Goal: Information Seeking & Learning: Learn about a topic

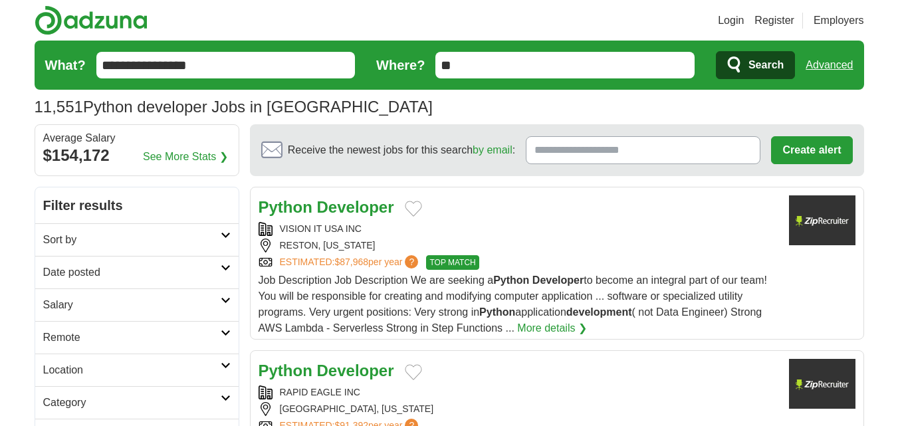
click at [130, 239] on h2 "Sort by" at bounding box center [131, 240] width 177 height 16
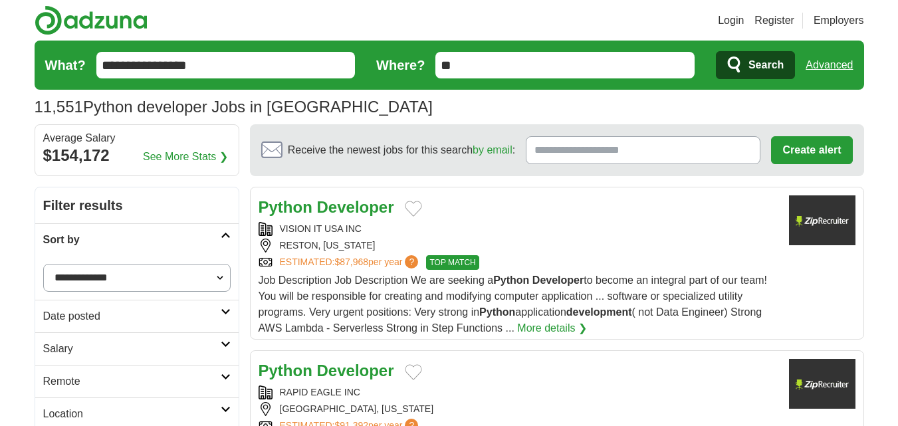
click at [130, 239] on h2 "Sort by" at bounding box center [131, 240] width 177 height 16
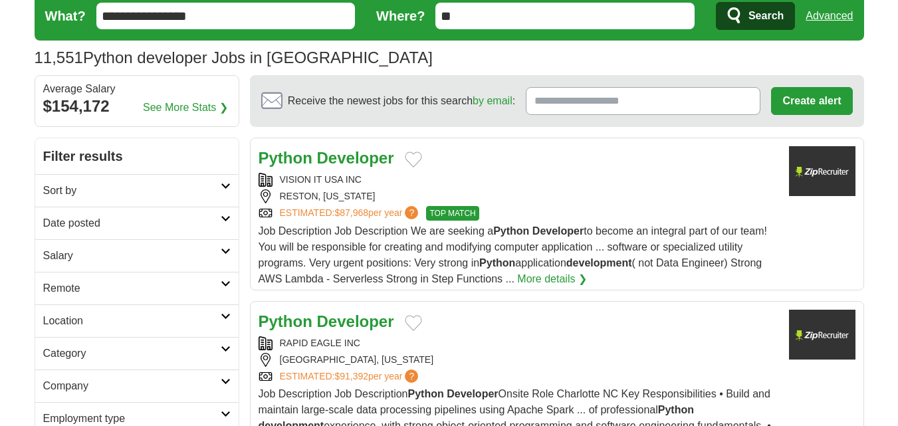
scroll to position [66, 0]
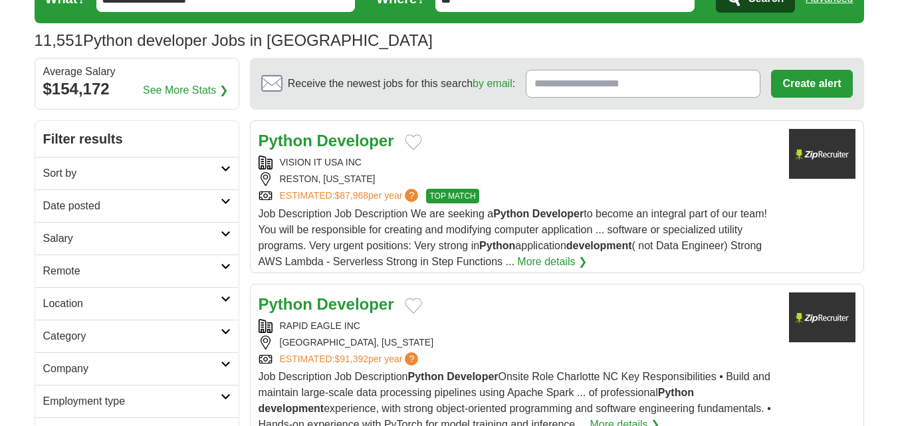
click at [112, 268] on h2 "Remote" at bounding box center [131, 271] width 177 height 16
click at [58, 301] on link "Remote jobs" at bounding box center [73, 302] width 60 height 11
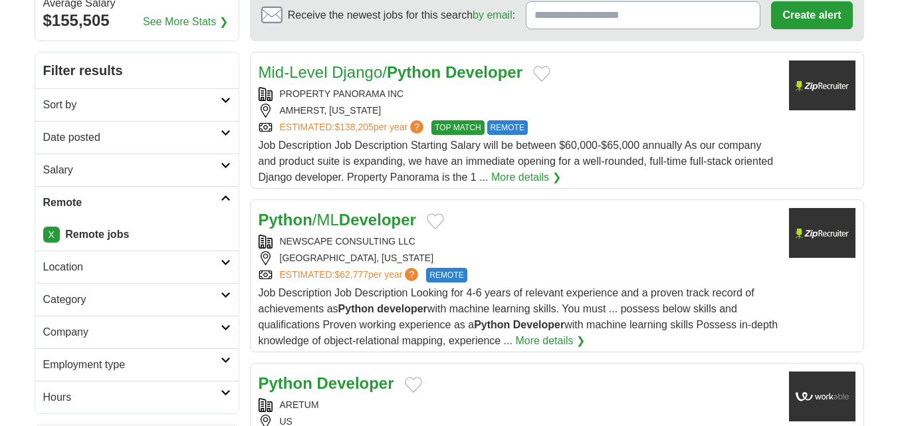
scroll to position [199, 0]
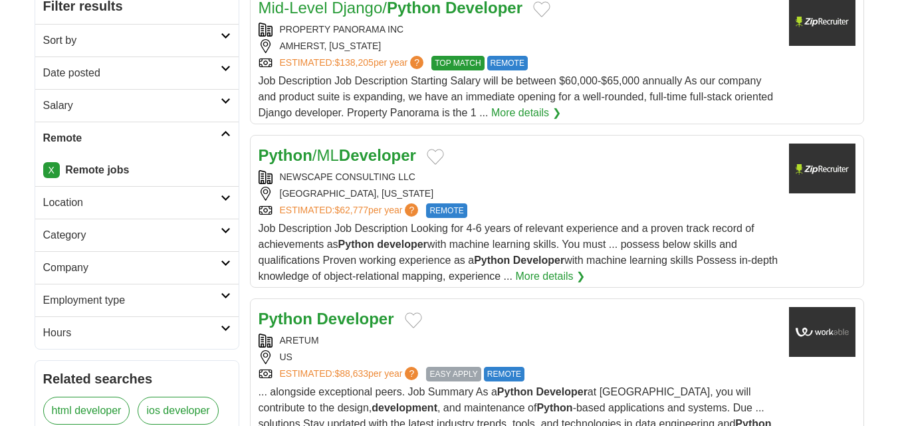
click at [142, 74] on h2 "Date posted" at bounding box center [131, 73] width 177 height 16
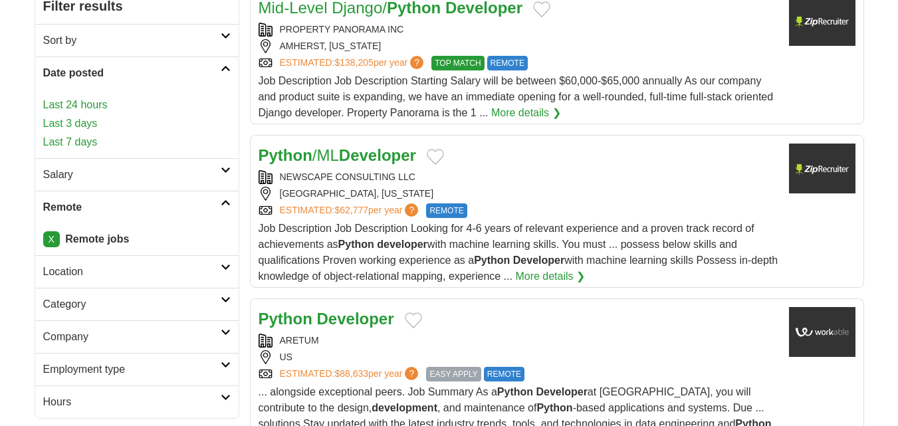
click at [94, 124] on link "Last 3 days" at bounding box center [136, 124] width 187 height 16
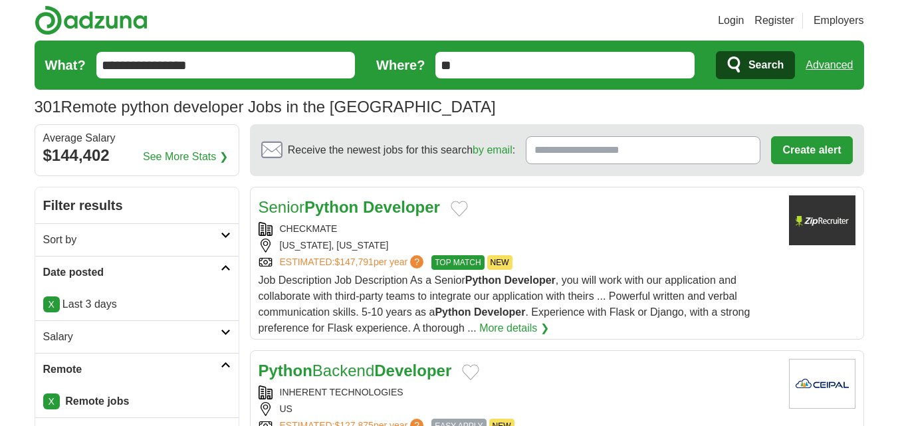
click at [342, 209] on strong "Python" at bounding box center [331, 207] width 54 height 18
click at [730, 17] on link "Login" at bounding box center [731, 21] width 26 height 16
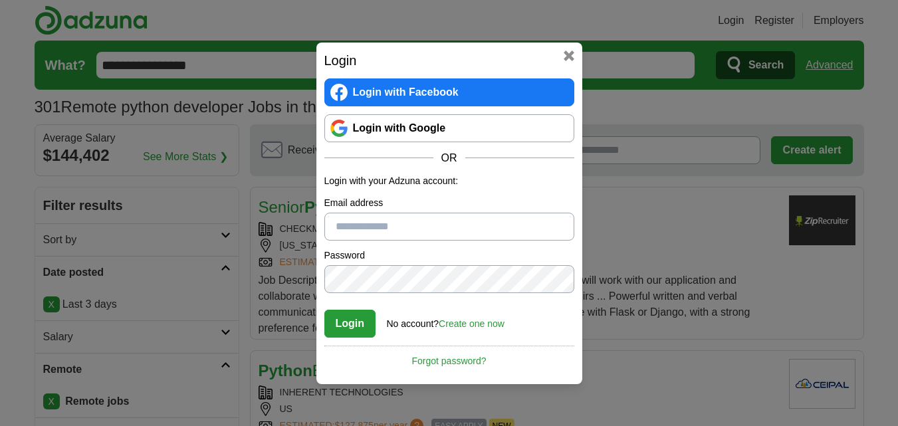
click at [501, 120] on link "Login with Google" at bounding box center [449, 128] width 250 height 28
click at [564, 60] on button at bounding box center [569, 56] width 11 height 11
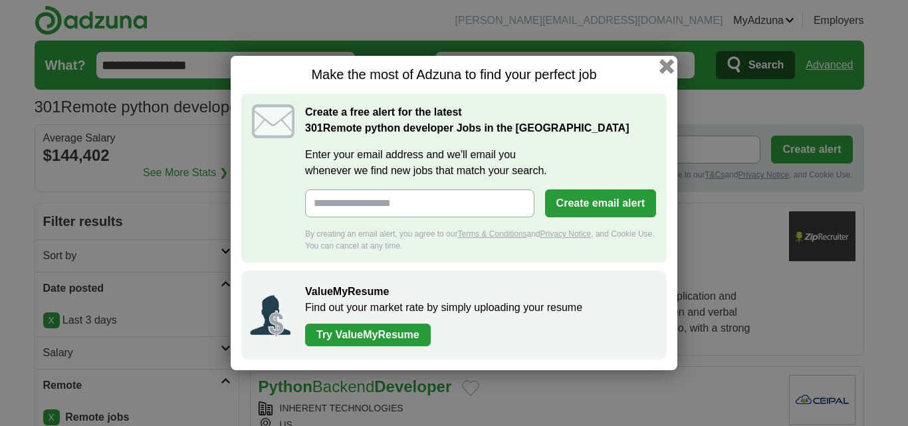
click at [665, 65] on button "button" at bounding box center [666, 66] width 15 height 15
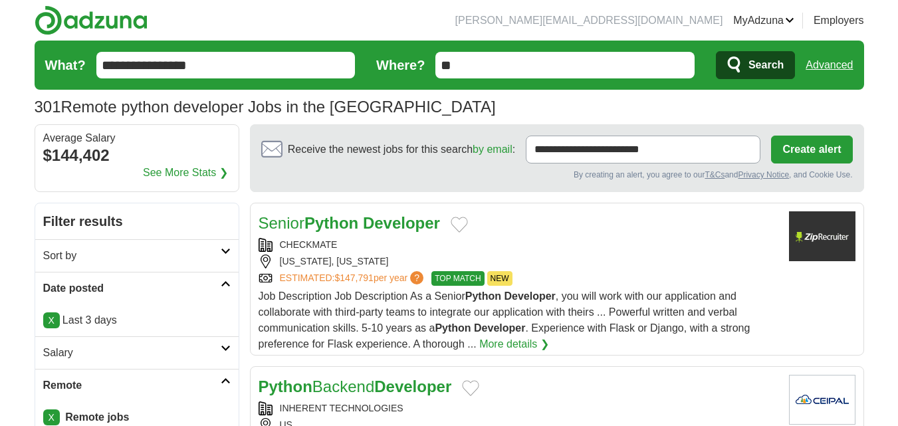
click at [364, 218] on link "Senior Python Developer" at bounding box center [349, 223] width 181 height 18
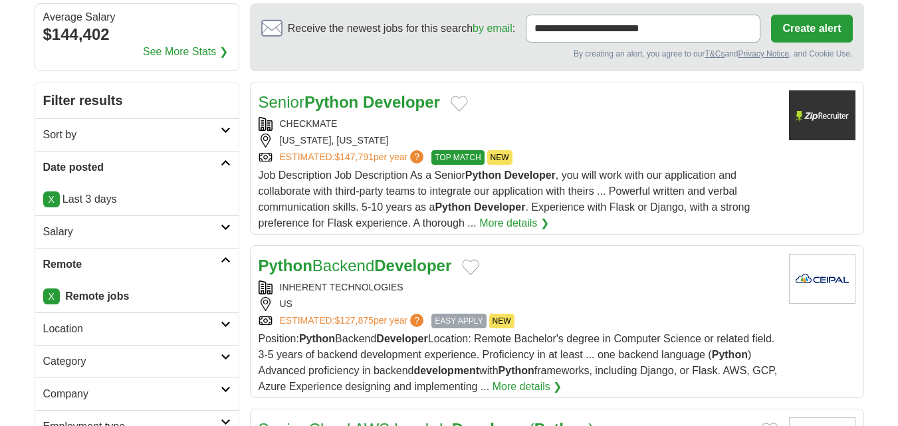
scroll to position [133, 0]
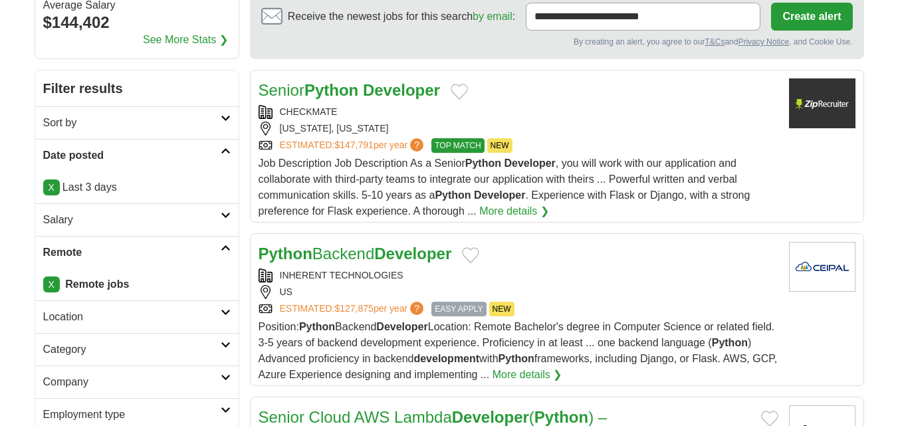
click at [333, 251] on link "Python Backend Developer" at bounding box center [355, 254] width 193 height 18
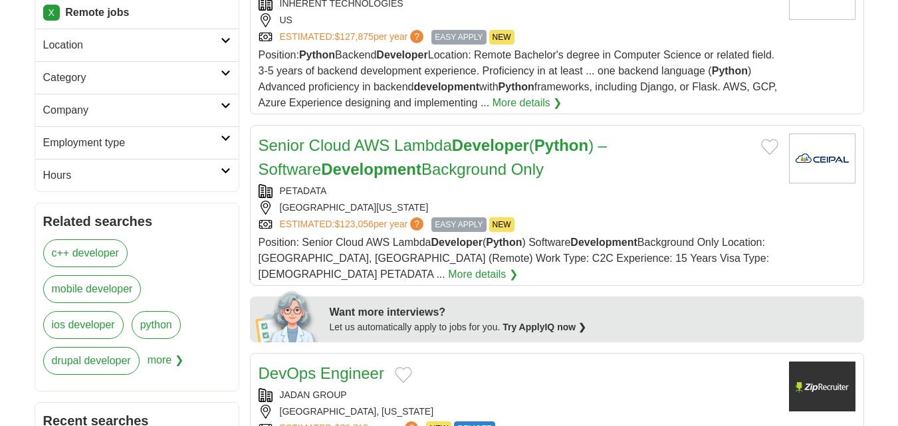
scroll to position [532, 0]
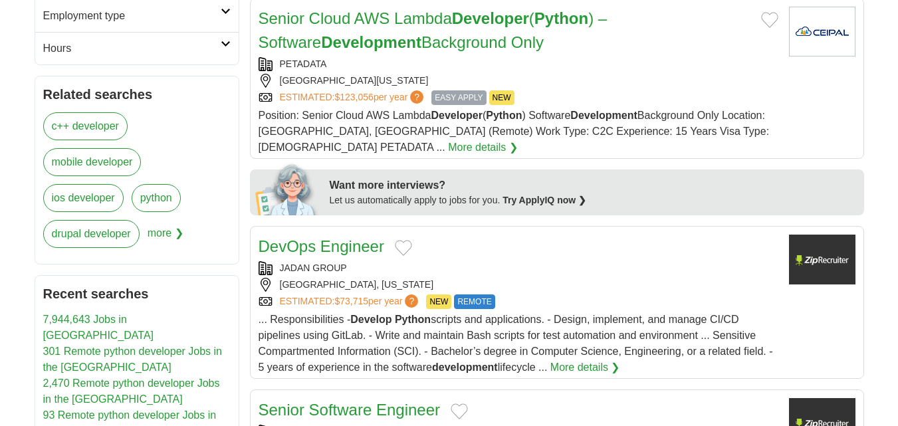
click at [315, 237] on link "DevOps Engineer" at bounding box center [322, 246] width 126 height 18
click at [350, 401] on link "Senior Software Engineer" at bounding box center [350, 410] width 182 height 18
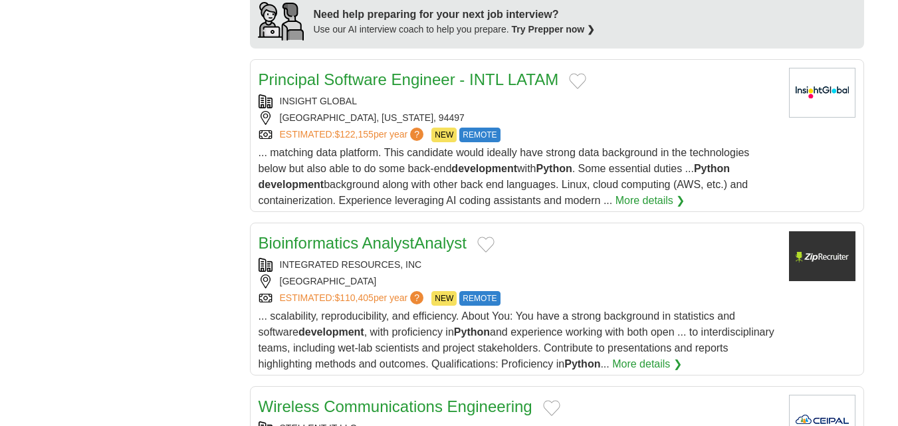
scroll to position [1263, 0]
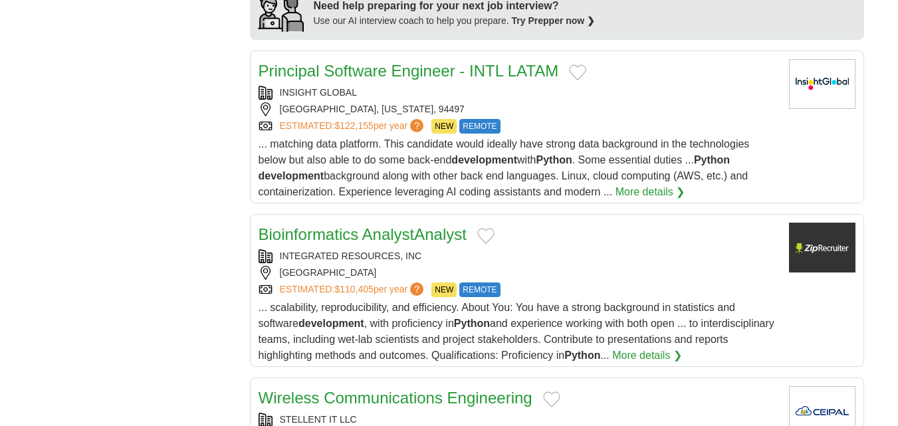
click at [342, 225] on link "Bioinformatics AnalystAnalyst" at bounding box center [363, 234] width 208 height 18
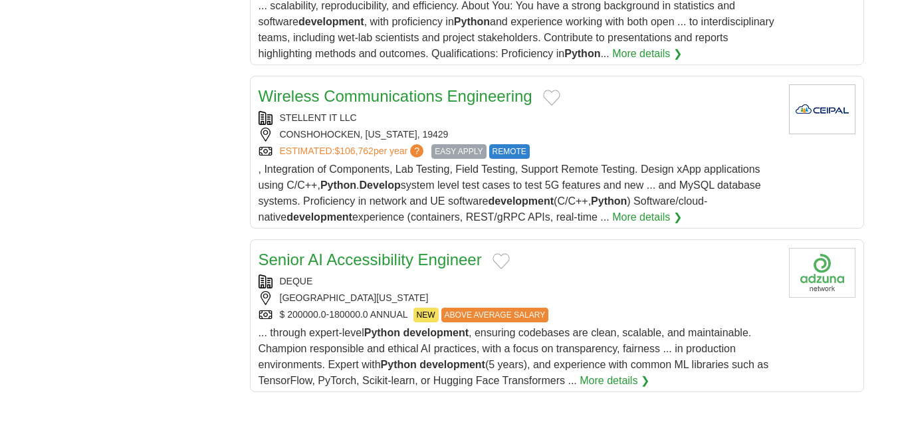
scroll to position [1595, 0]
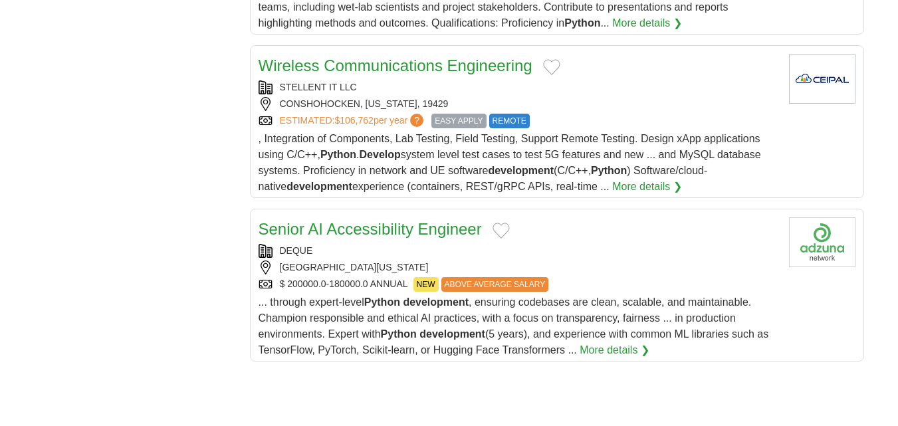
click at [348, 220] on link "Senior AI Accessibility Engineer" at bounding box center [370, 229] width 223 height 18
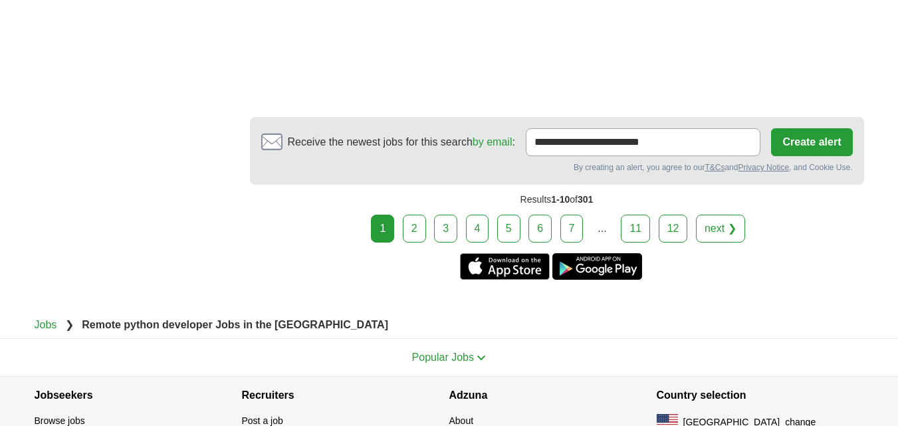
scroll to position [2061, 0]
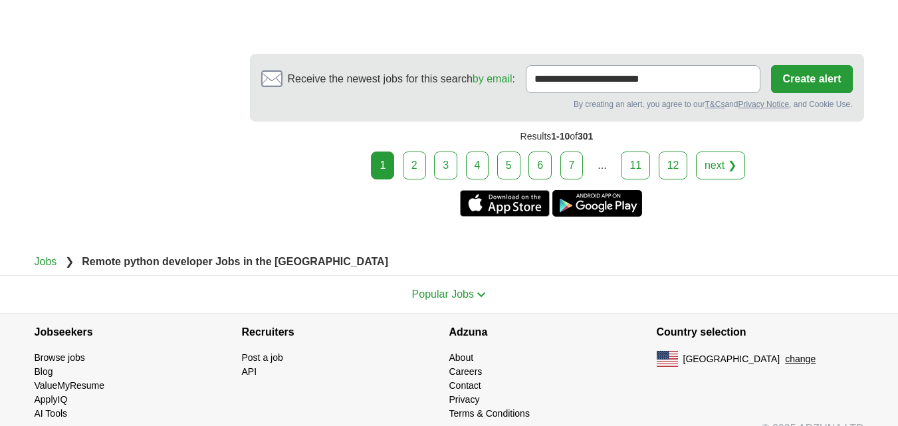
click at [419, 152] on link "2" at bounding box center [414, 166] width 23 height 28
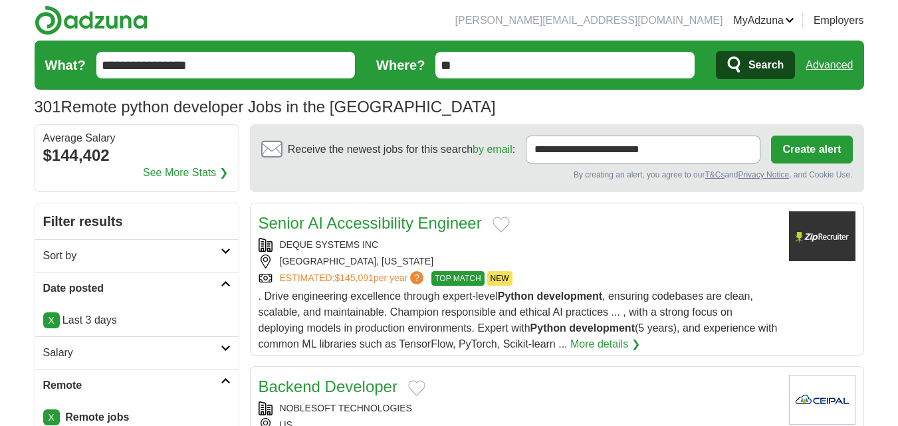
click at [367, 227] on link "Senior AI Accessibility Engineer" at bounding box center [370, 223] width 223 height 18
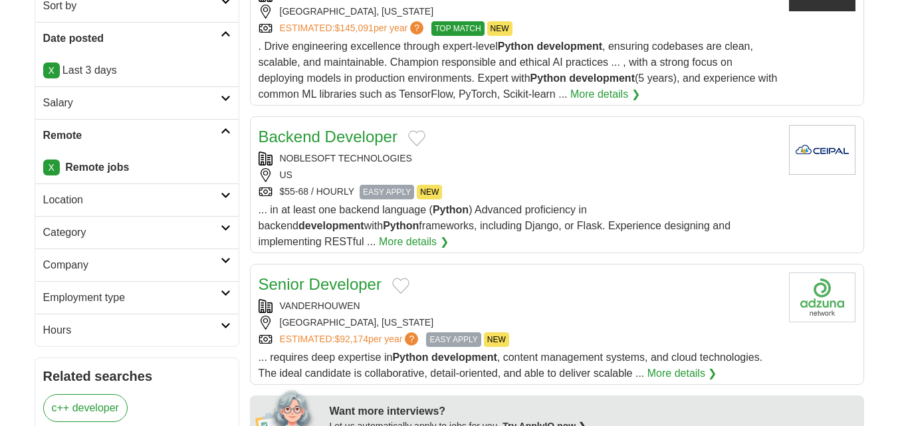
scroll to position [266, 0]
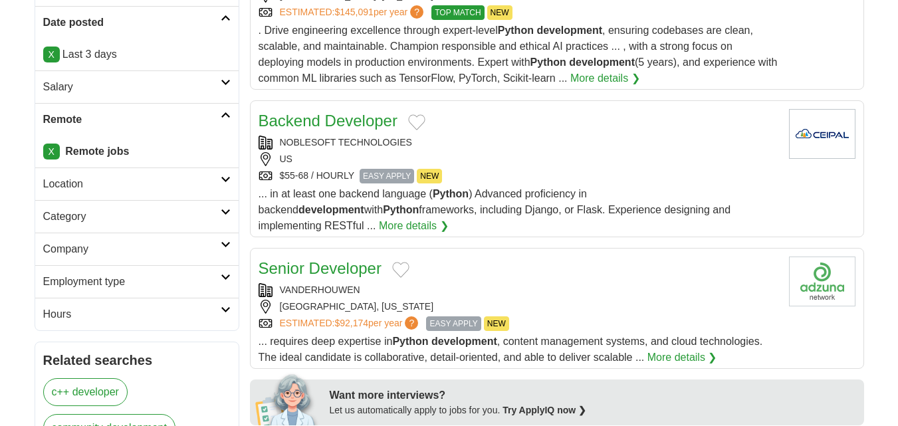
click at [343, 259] on link "Senior Developer" at bounding box center [320, 268] width 123 height 18
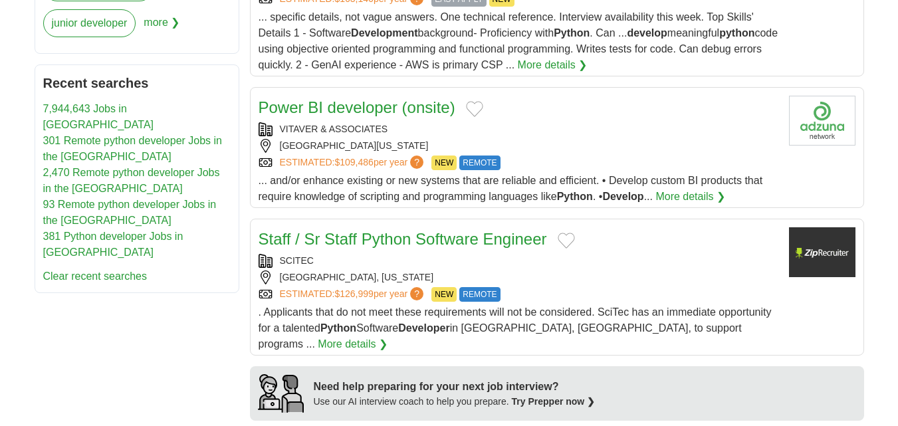
scroll to position [798, 0]
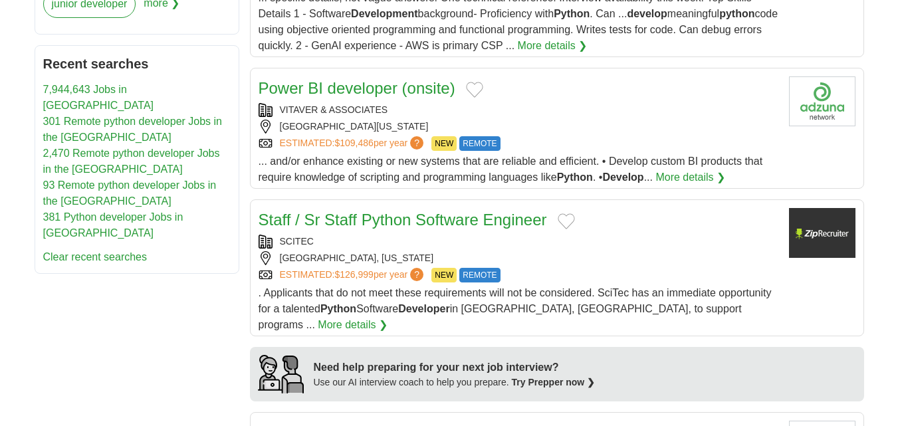
click at [360, 211] on link "Staff / Sr Staff Python Software Engineer" at bounding box center [403, 220] width 289 height 18
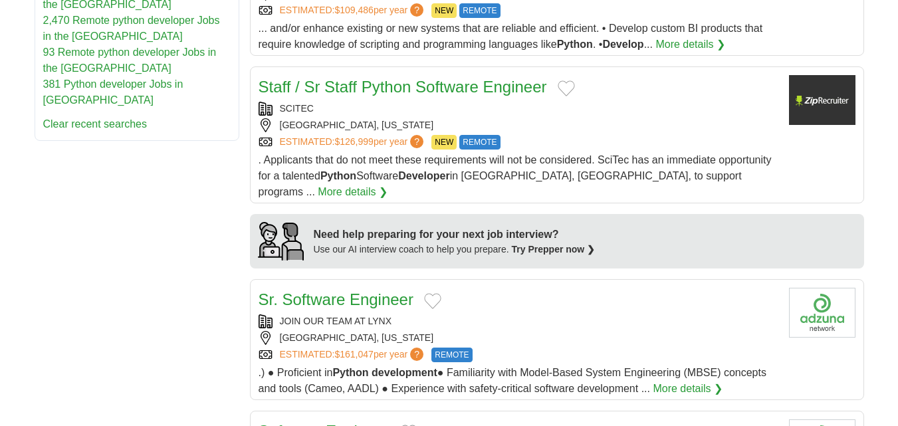
scroll to position [997, 0]
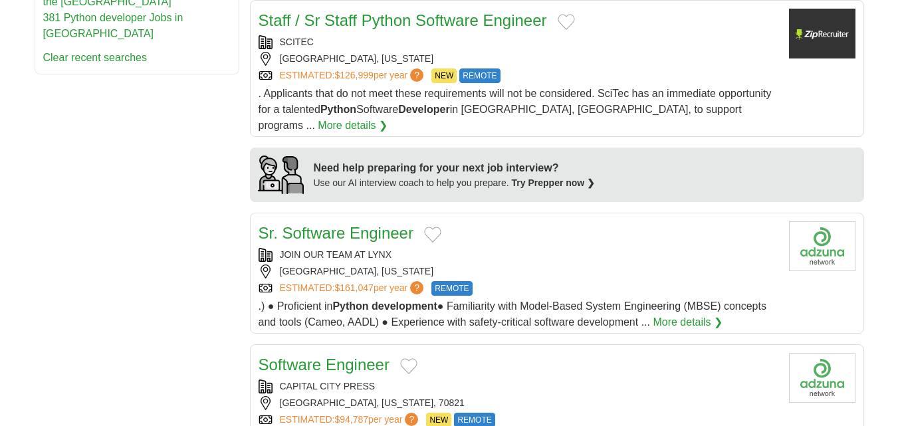
click at [369, 224] on link "Sr. Software Engineer" at bounding box center [336, 233] width 155 height 18
click at [310, 356] on link "Software Engineer" at bounding box center [324, 365] width 131 height 18
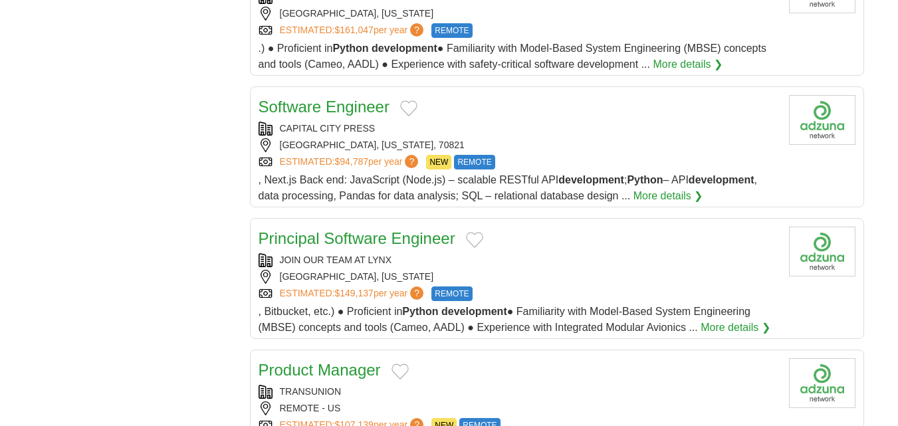
scroll to position [1263, 0]
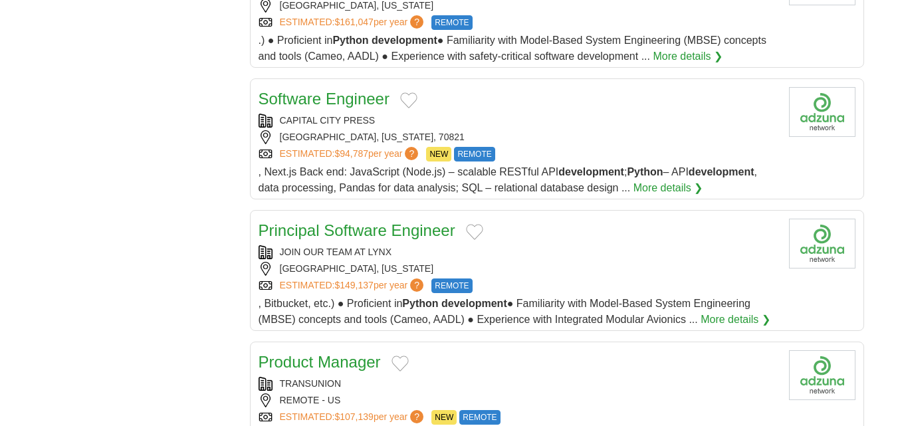
click at [325, 221] on link "Principal Software Engineer" at bounding box center [357, 230] width 197 height 18
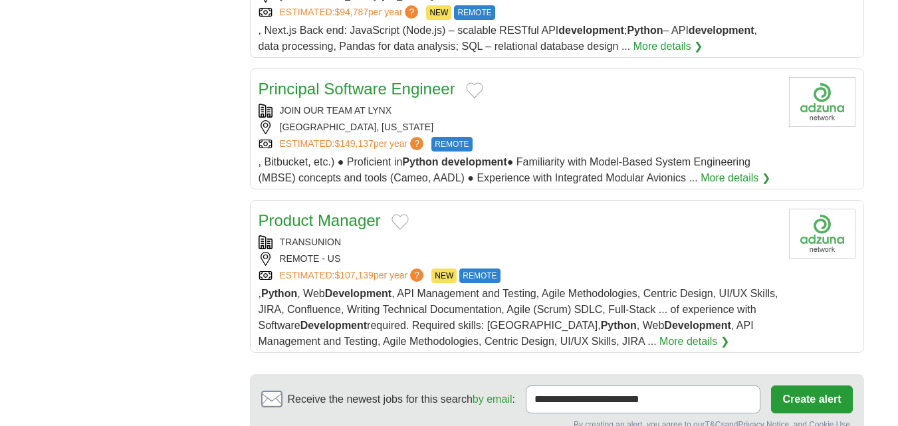
scroll to position [1462, 0]
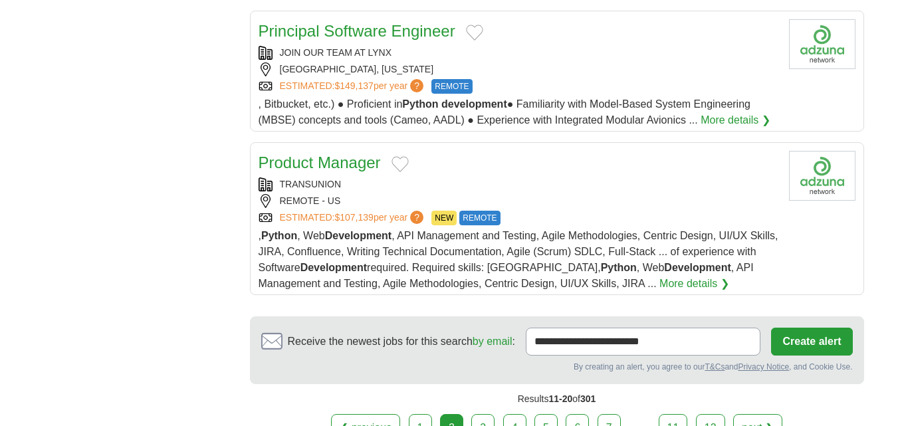
click at [489, 414] on link "3" at bounding box center [482, 428] width 23 height 28
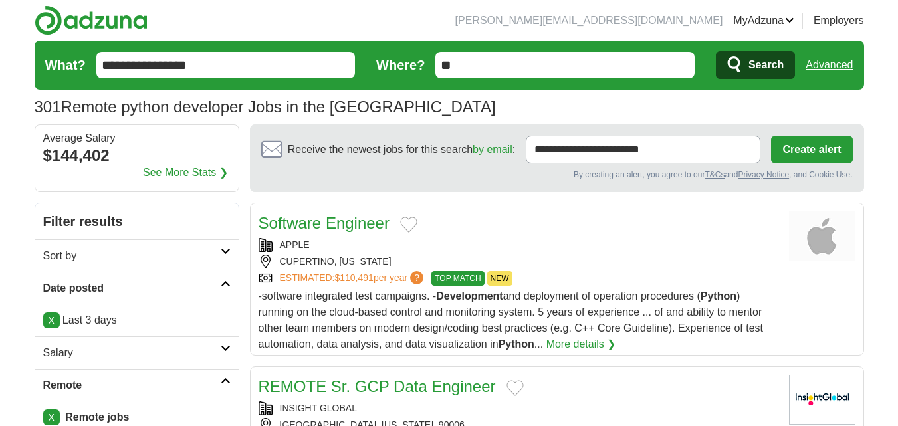
click at [348, 227] on link "Software Engineer" at bounding box center [324, 223] width 131 height 18
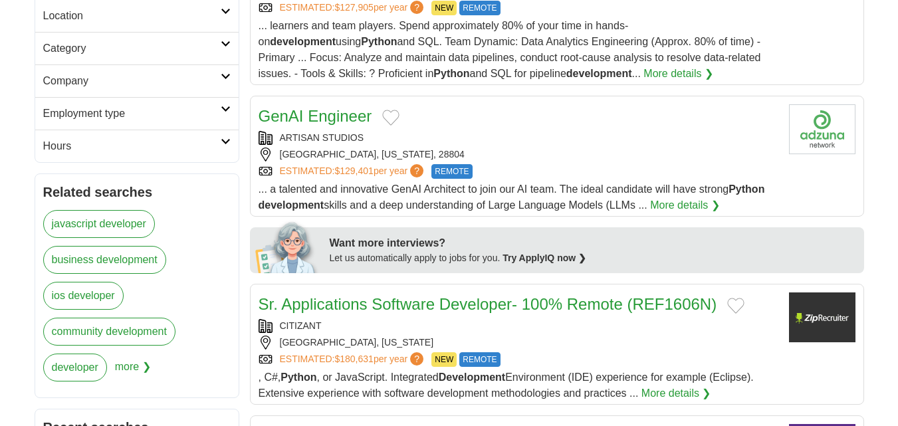
scroll to position [465, 0]
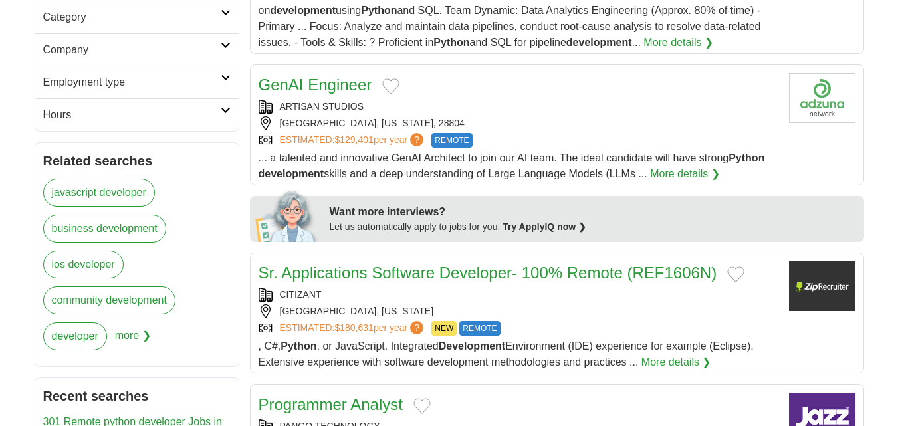
click at [348, 269] on link "Sr. Applications Software Developer- 100% Remote (REF1606N)" at bounding box center [488, 273] width 459 height 18
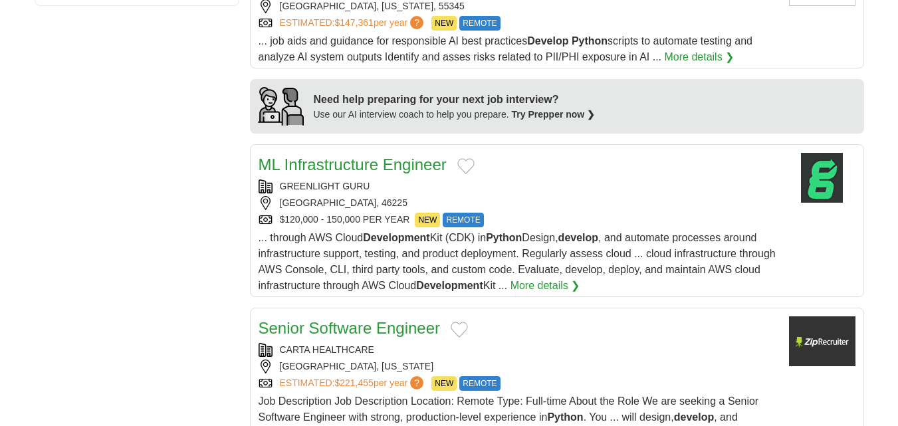
scroll to position [1130, 0]
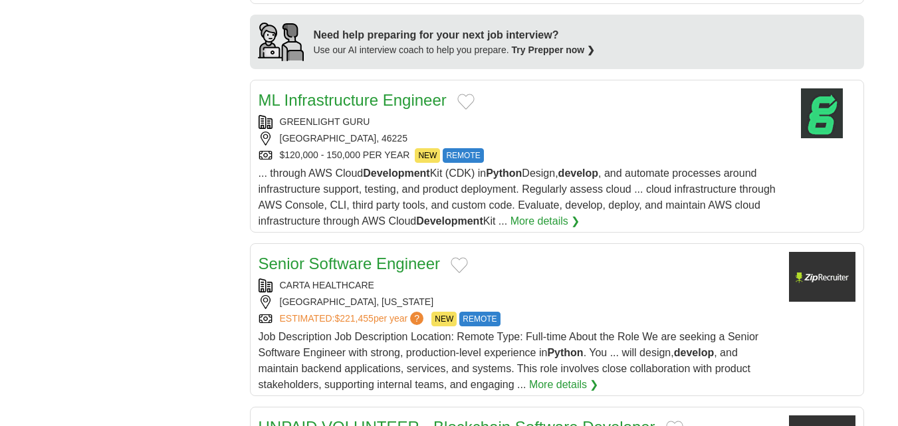
click at [348, 263] on link "Senior Software Engineer" at bounding box center [350, 264] width 182 height 18
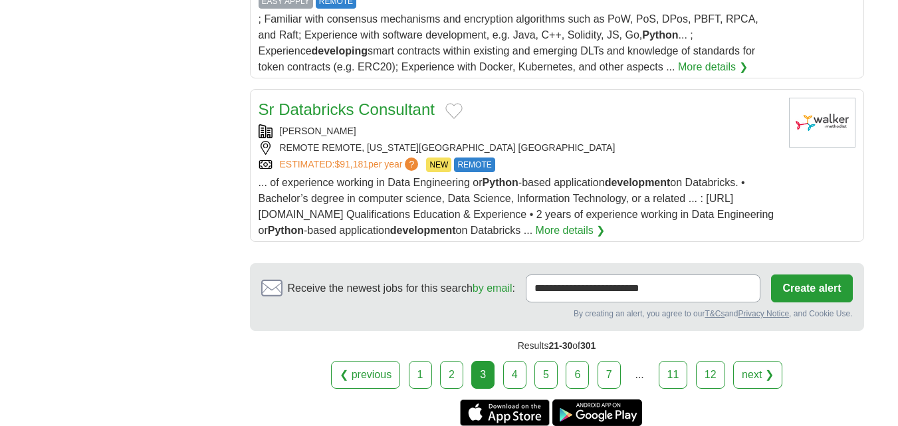
scroll to position [1728, 0]
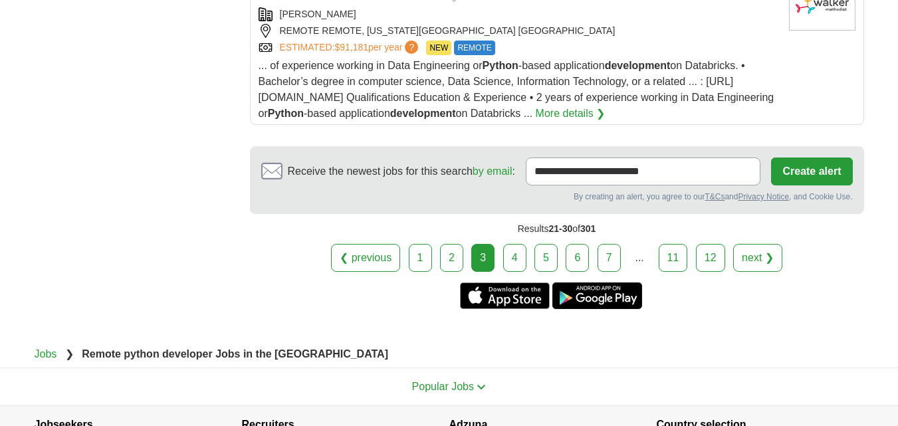
click at [519, 261] on link "4" at bounding box center [514, 258] width 23 height 28
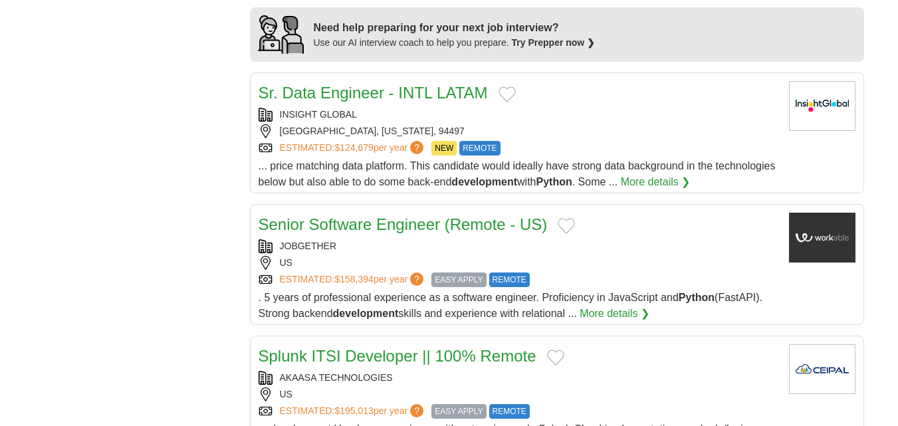
scroll to position [1130, 0]
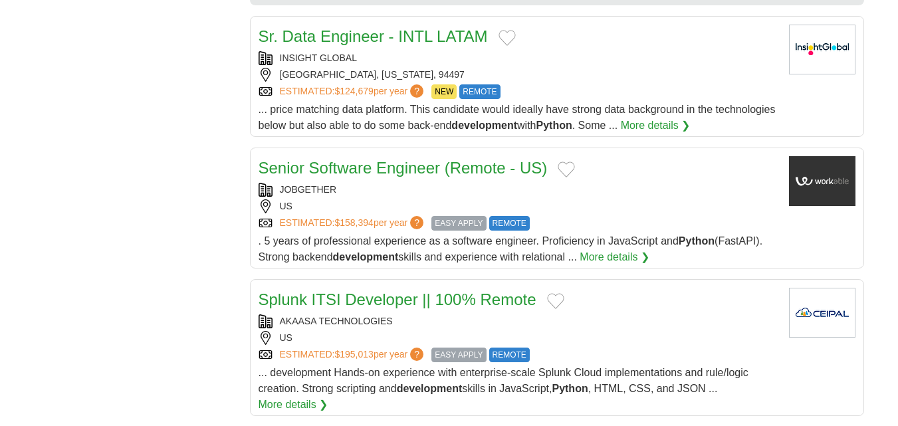
click at [350, 177] on link "Senior Software Engineer (Remote - US)" at bounding box center [403, 168] width 289 height 18
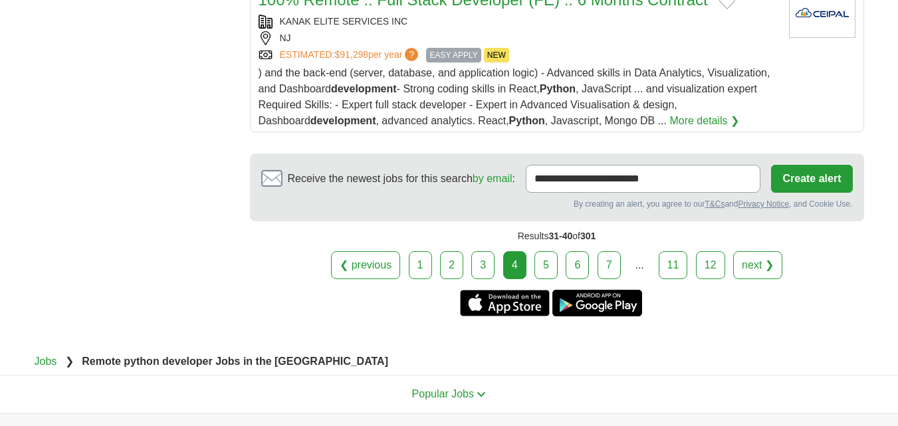
scroll to position [1595, 0]
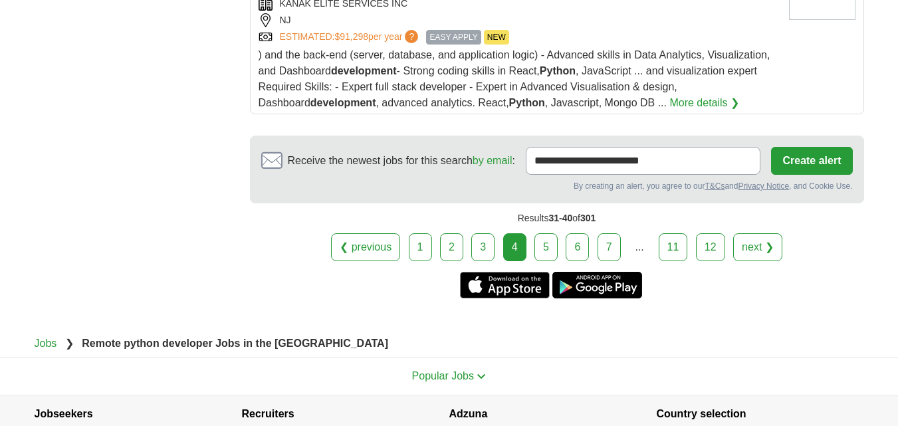
click at [544, 257] on link "5" at bounding box center [545, 247] width 23 height 28
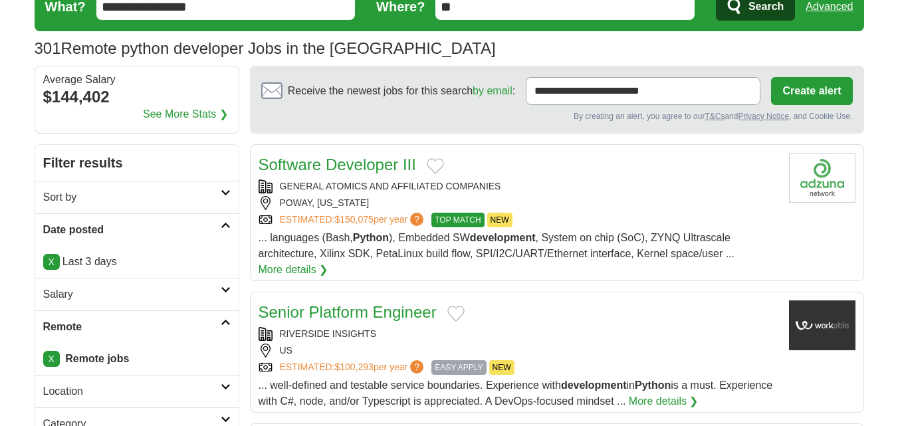
scroll to position [66, 0]
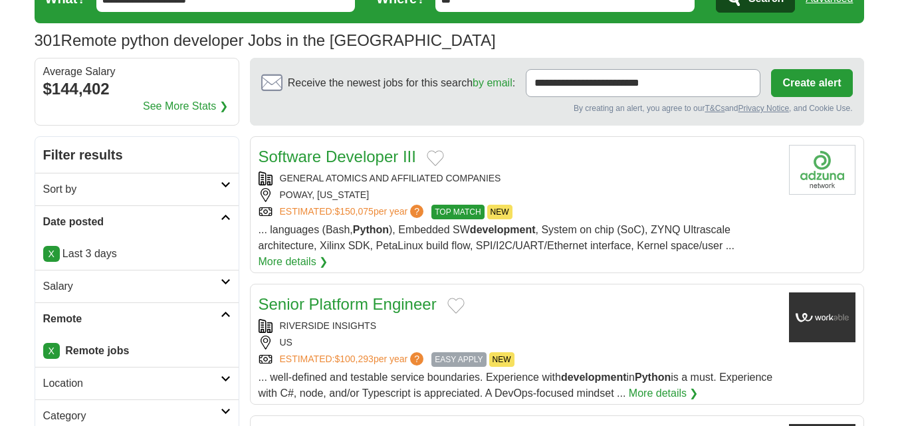
click at [389, 154] on link "Software Developer III" at bounding box center [338, 157] width 158 height 18
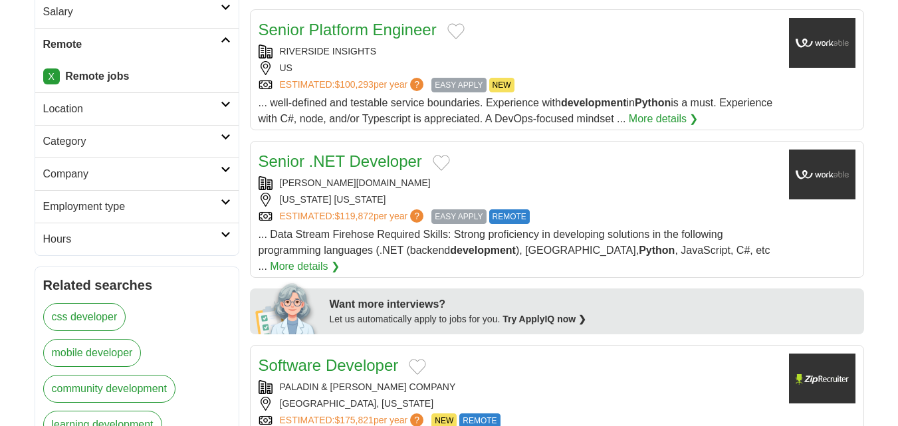
scroll to position [399, 0]
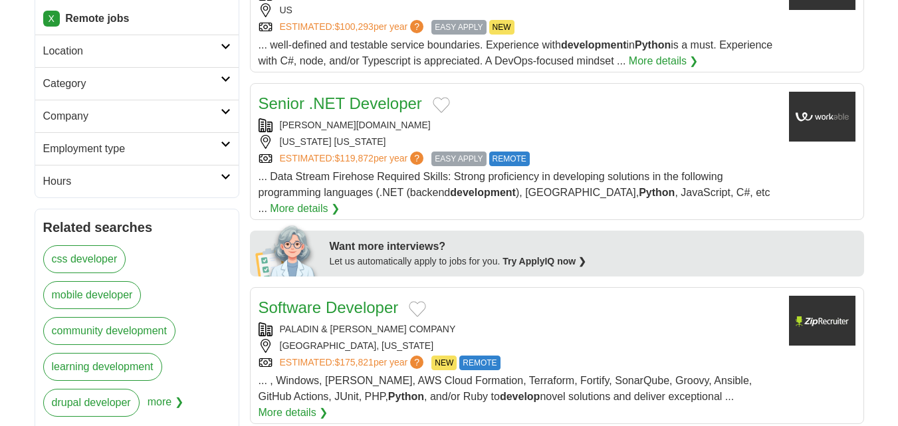
click at [366, 298] on link "Software Developer" at bounding box center [329, 307] width 140 height 18
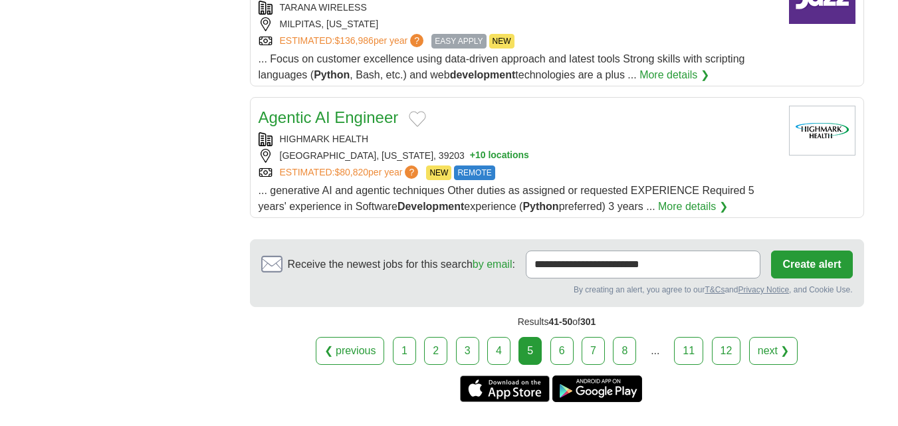
scroll to position [1462, 0]
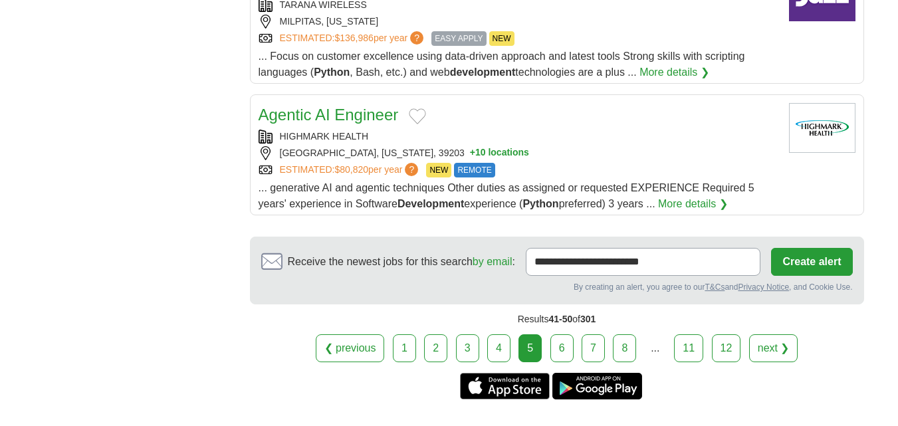
click at [560, 334] on link "6" at bounding box center [561, 348] width 23 height 28
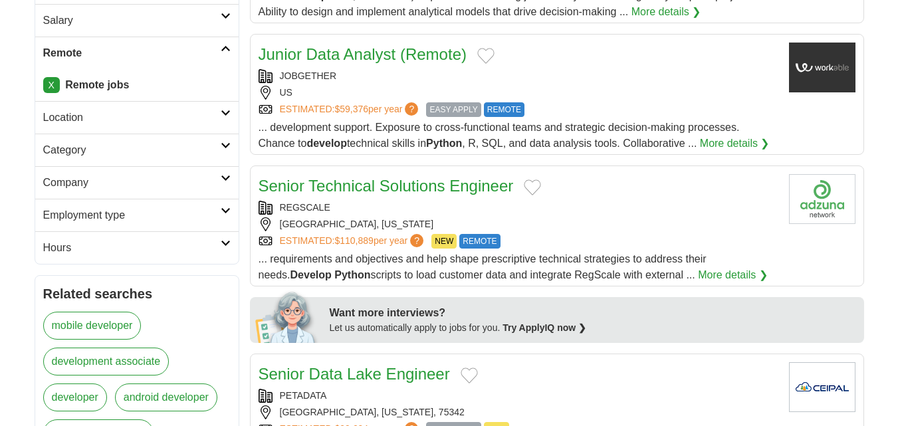
click at [382, 184] on link "Senior Technical Solutions Engineer" at bounding box center [386, 186] width 255 height 18
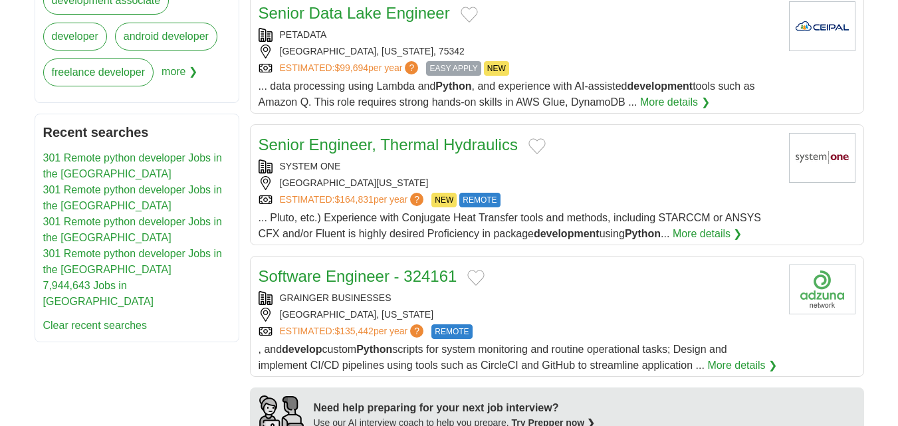
scroll to position [731, 0]
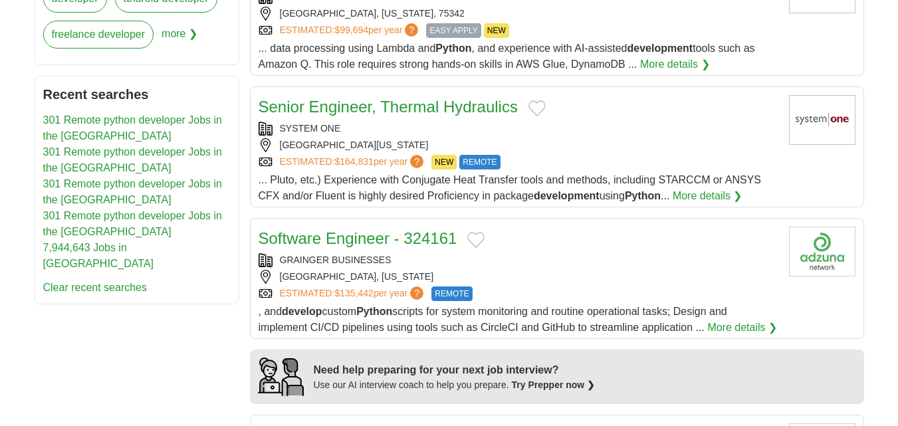
click at [370, 237] on link "Software Engineer - 324161" at bounding box center [358, 238] width 199 height 18
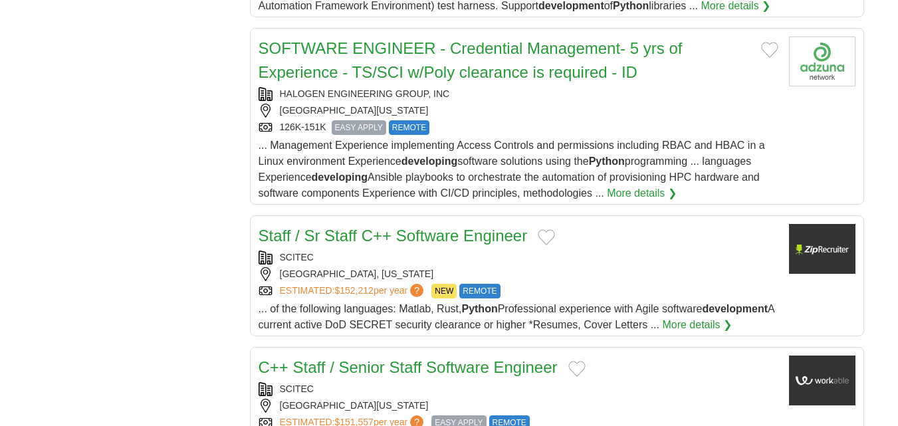
scroll to position [1263, 0]
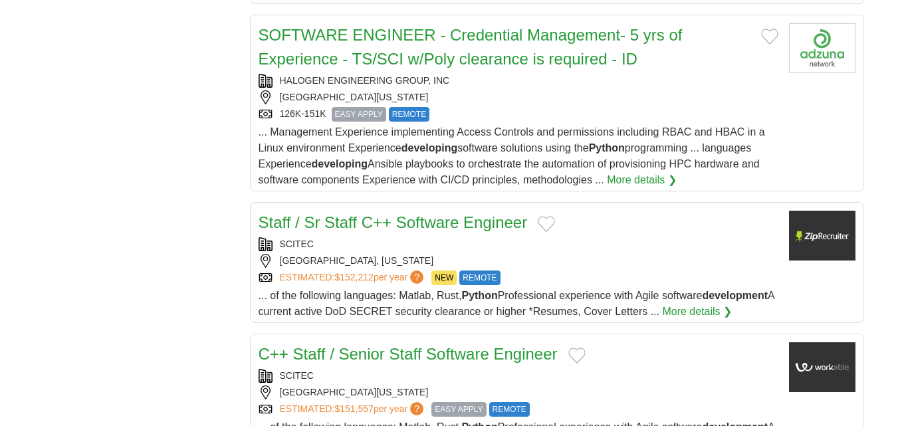
click at [370, 231] on link "Staff / Sr Staff C++ Software Engineer" at bounding box center [393, 222] width 269 height 18
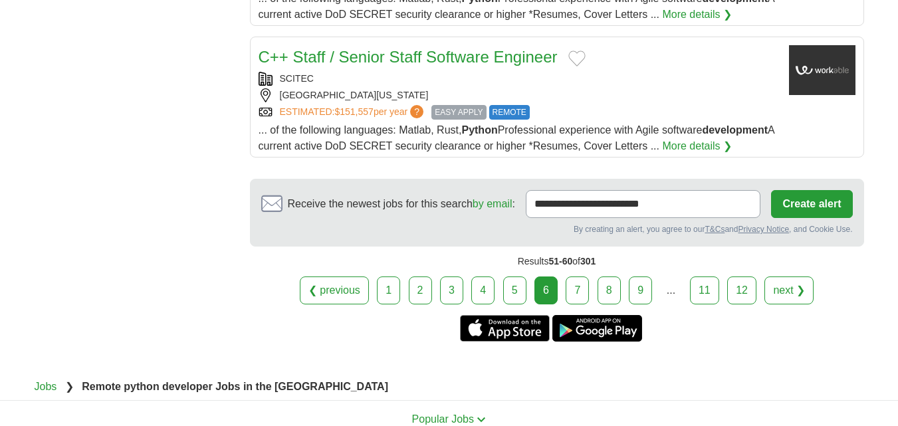
scroll to position [1595, 0]
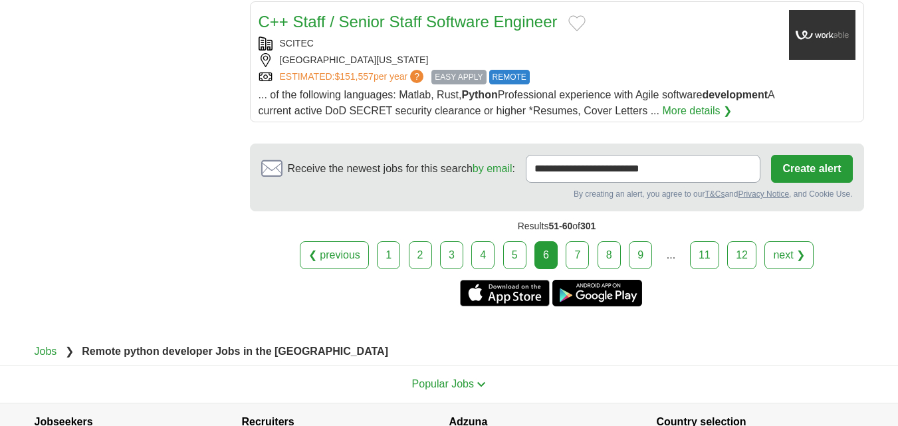
click at [585, 269] on link "7" at bounding box center [577, 255] width 23 height 28
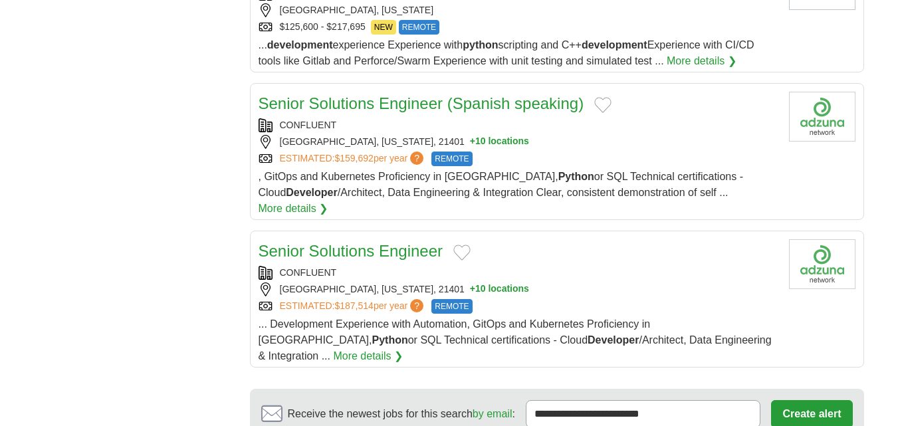
scroll to position [1462, 0]
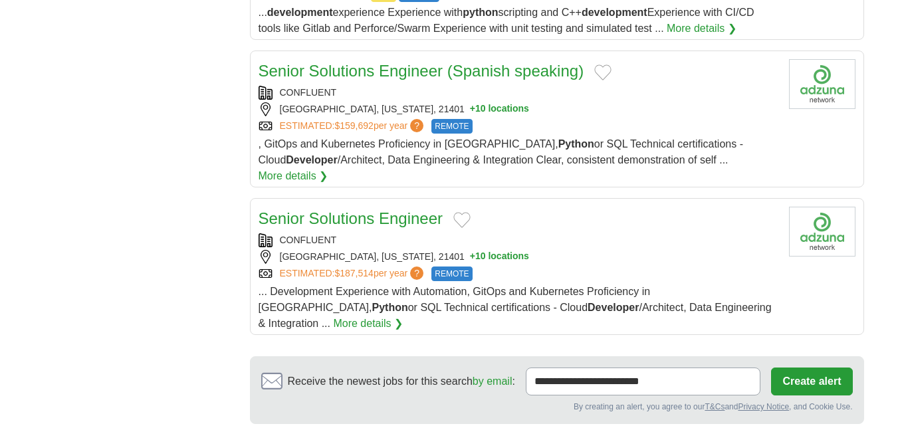
click at [365, 209] on link "Senior Solutions Engineer" at bounding box center [351, 218] width 185 height 18
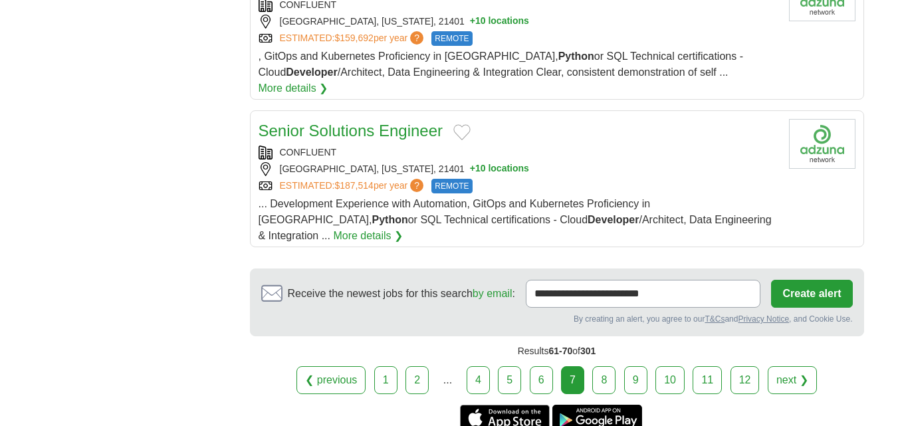
scroll to position [1595, 0]
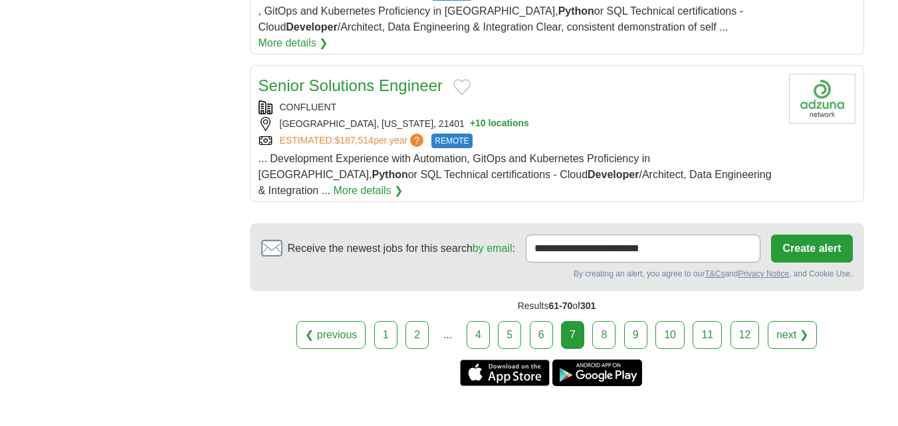
click at [616, 321] on div "❮ previous 1 2 ... 4 5 6 7 next ❯" at bounding box center [557, 335] width 614 height 28
click at [614, 321] on link "8" at bounding box center [603, 335] width 23 height 28
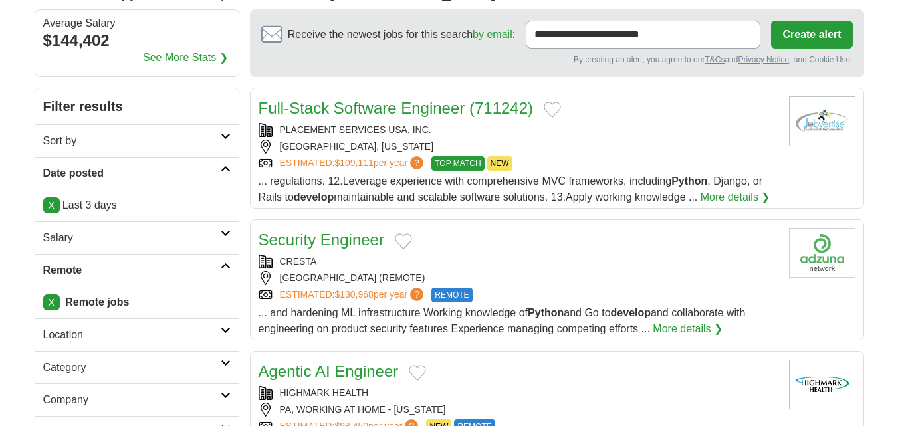
scroll to position [133, 0]
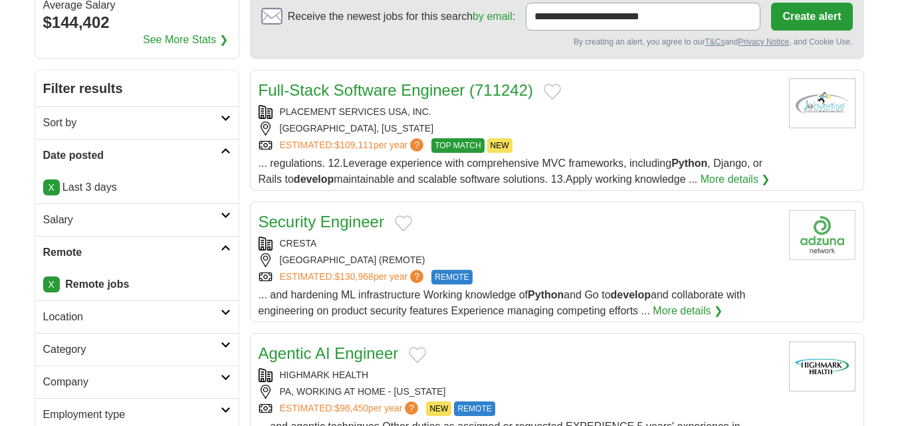
click at [338, 221] on link "Security Engineer" at bounding box center [322, 222] width 126 height 18
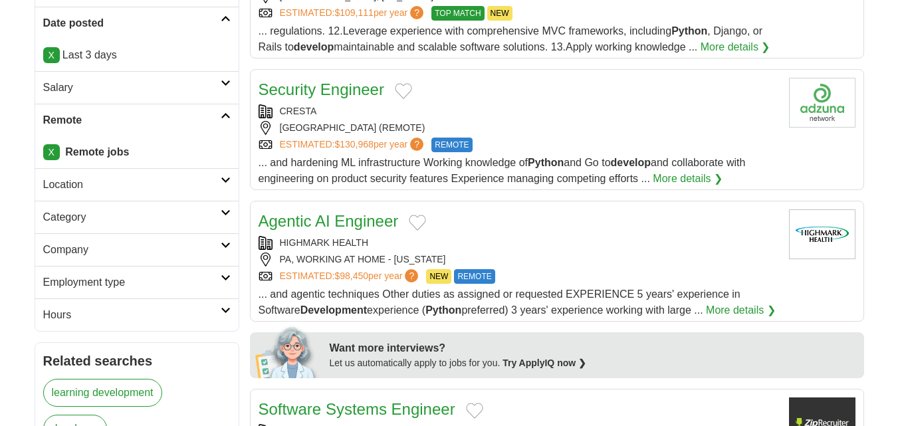
scroll to position [266, 0]
